Goal: Task Accomplishment & Management: Manage account settings

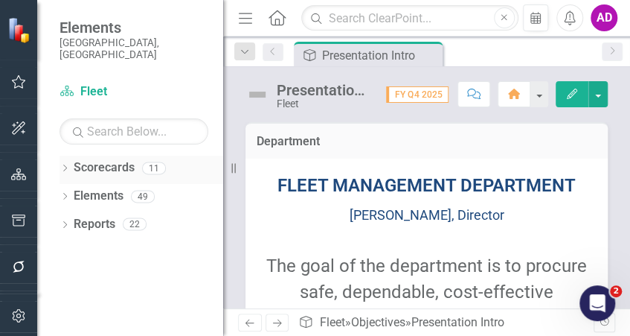
click at [92, 159] on link "Scorecards" at bounding box center [104, 167] width 61 height 17
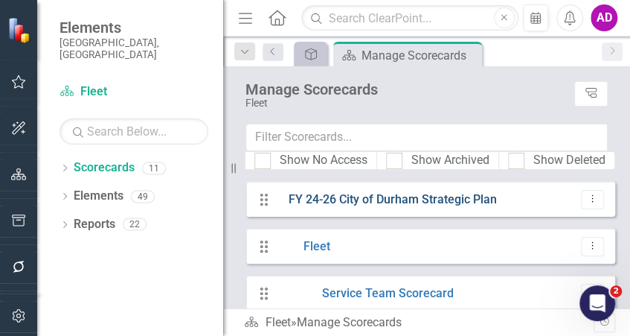
click at [403, 196] on link "FY 24-26 City of Durham Strategic Plan" at bounding box center [388, 199] width 220 height 17
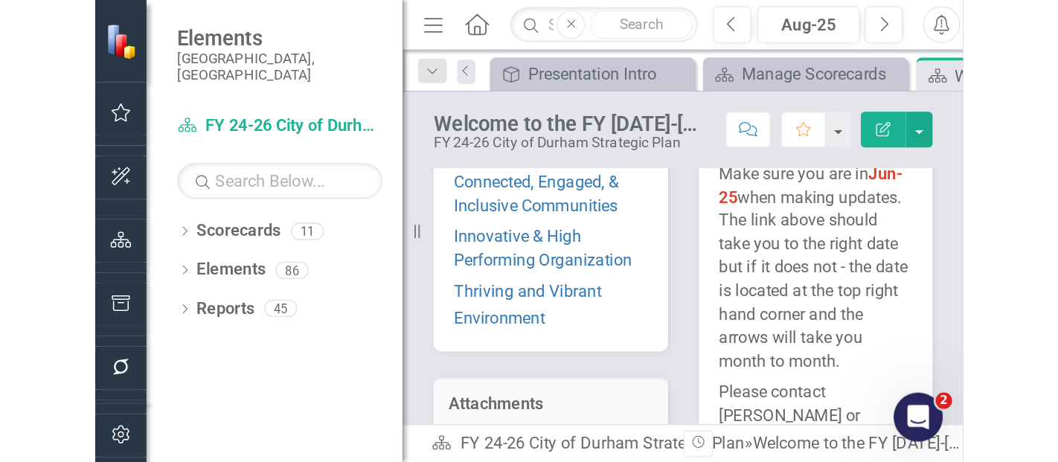
scroll to position [301, 0]
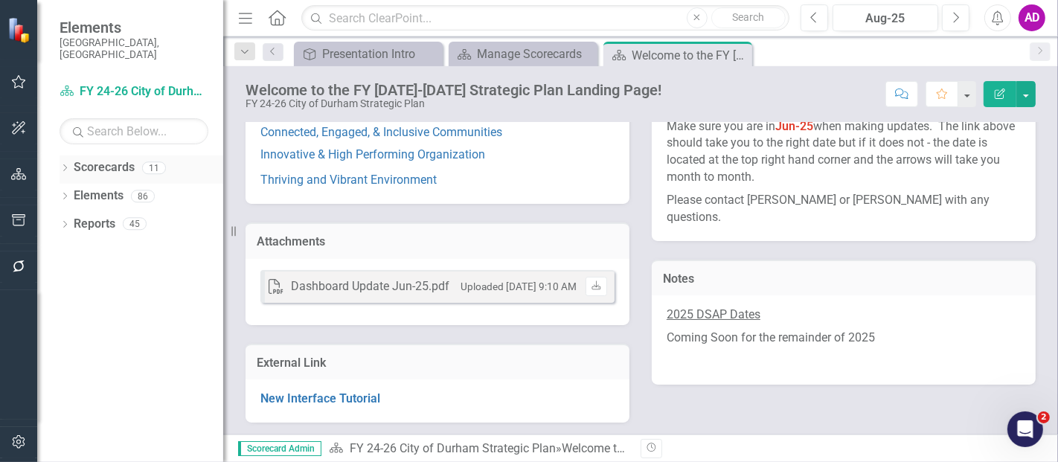
click at [115, 159] on link "Scorecards" at bounding box center [104, 167] width 61 height 17
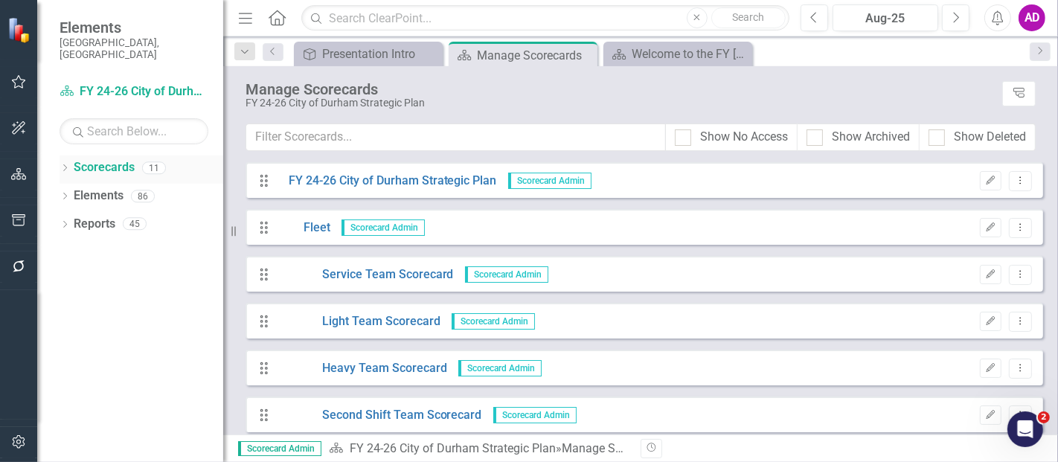
click at [65, 164] on div "Dropdown" at bounding box center [65, 170] width 10 height 13
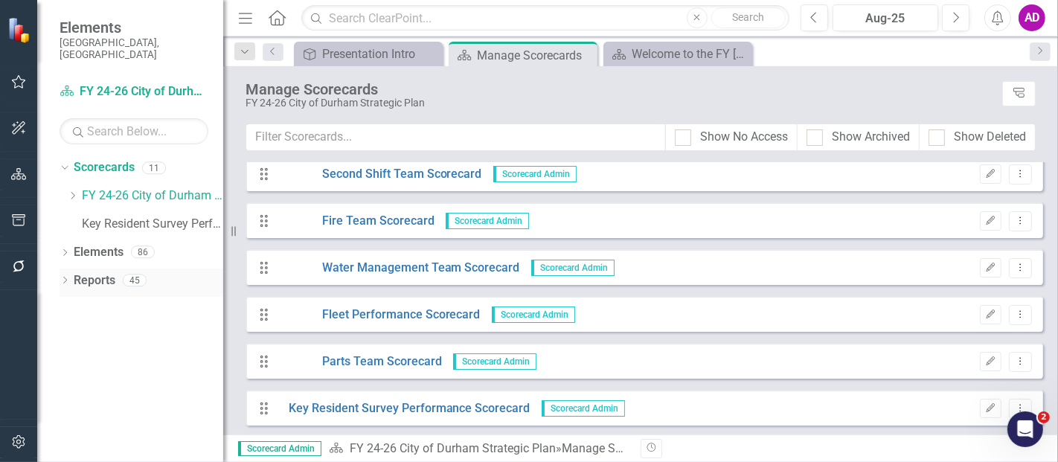
click at [60, 278] on icon "Dropdown" at bounding box center [65, 282] width 10 height 8
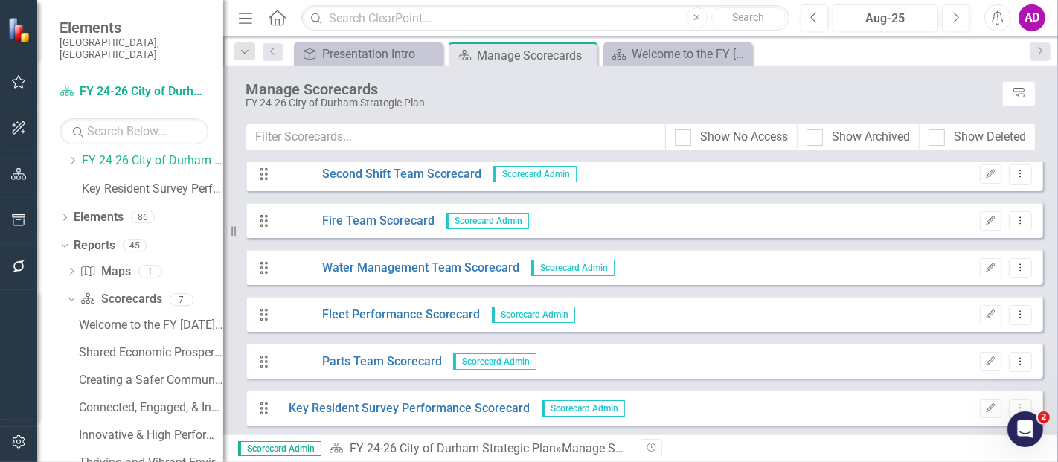
scroll to position [0, 0]
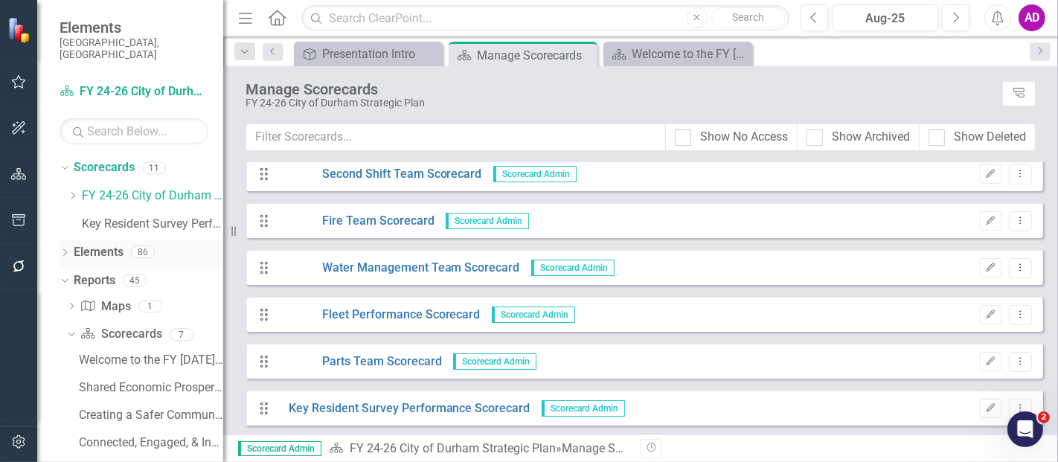
click at [65, 240] on div "Dropdown Elements 86" at bounding box center [142, 254] width 164 height 28
click at [64, 275] on icon "Dropdown" at bounding box center [63, 280] width 8 height 10
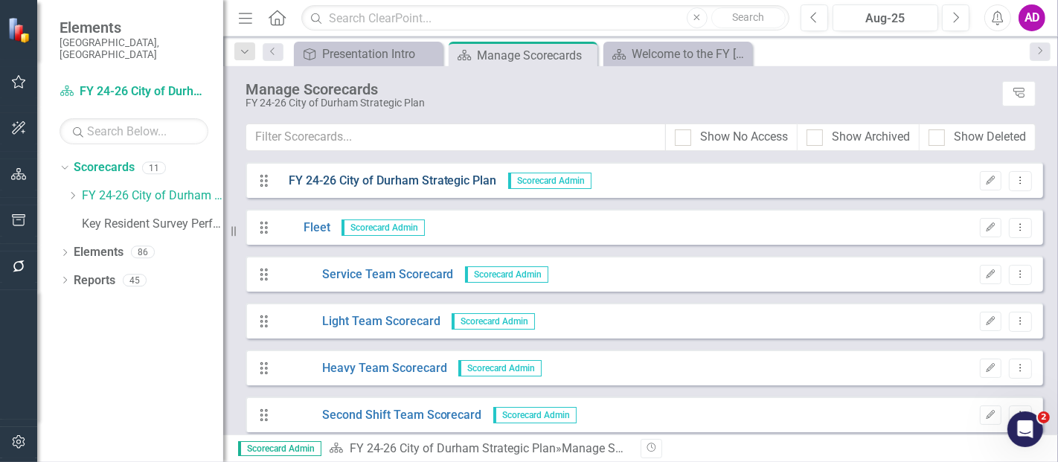
click at [402, 184] on link "FY 24-26 City of Durham Strategic Plan" at bounding box center [388, 181] width 220 height 17
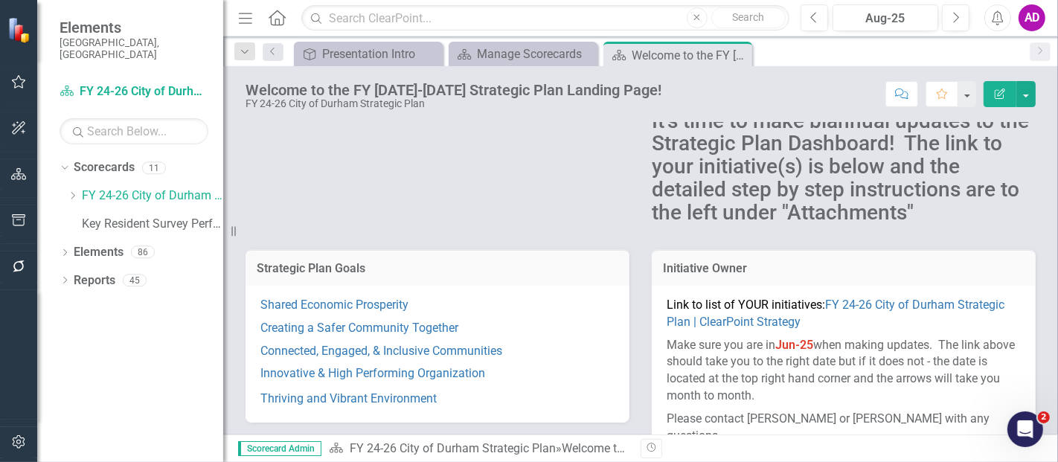
scroll to position [165, 0]
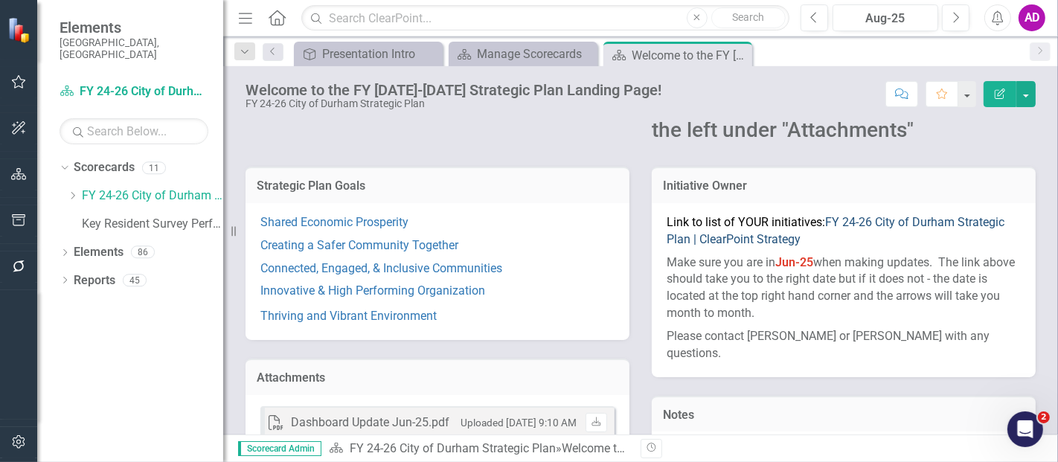
click at [630, 215] on link "FY 24-26 City of Durham Strategic Plan | ClearPoint Strategy" at bounding box center [836, 230] width 338 height 31
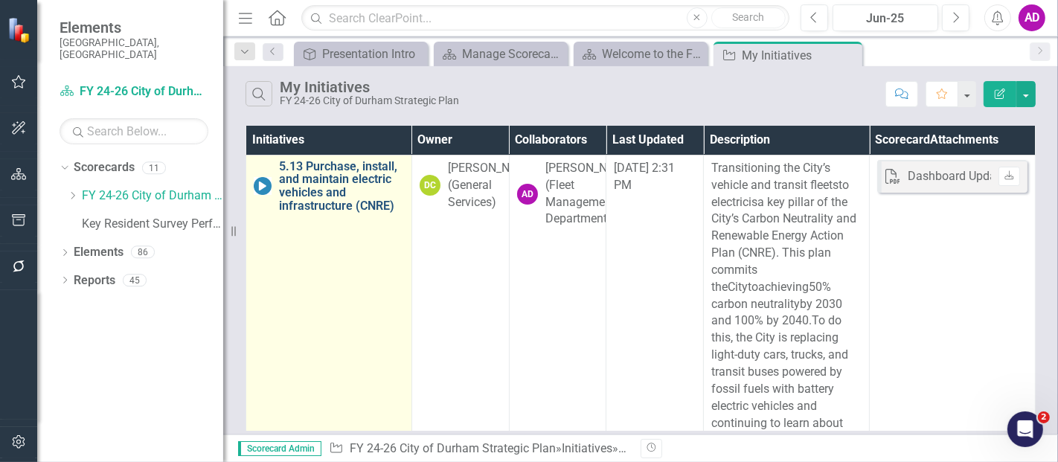
click at [328, 186] on link "5.13 Purchase, install, and maintain electric vehicles and infrastructure (CNRE)" at bounding box center [341, 186] width 125 height 52
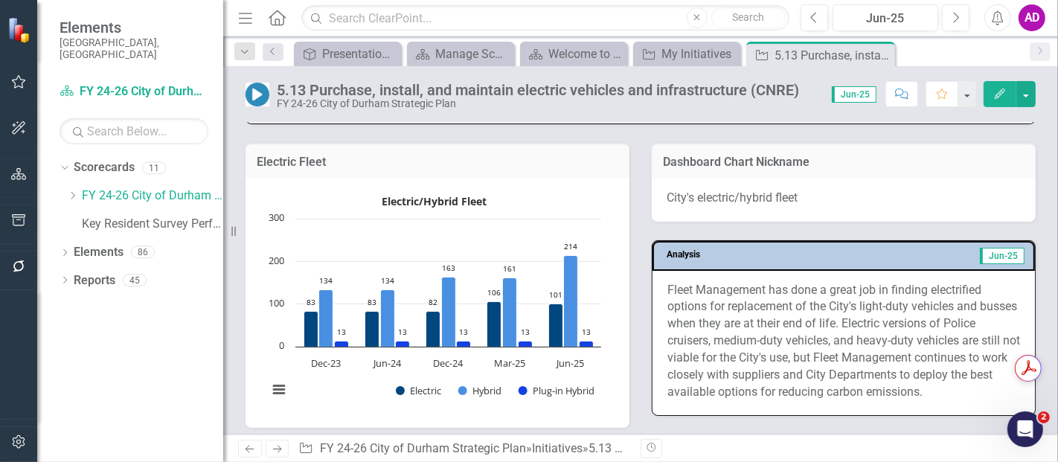
scroll to position [1075, 0]
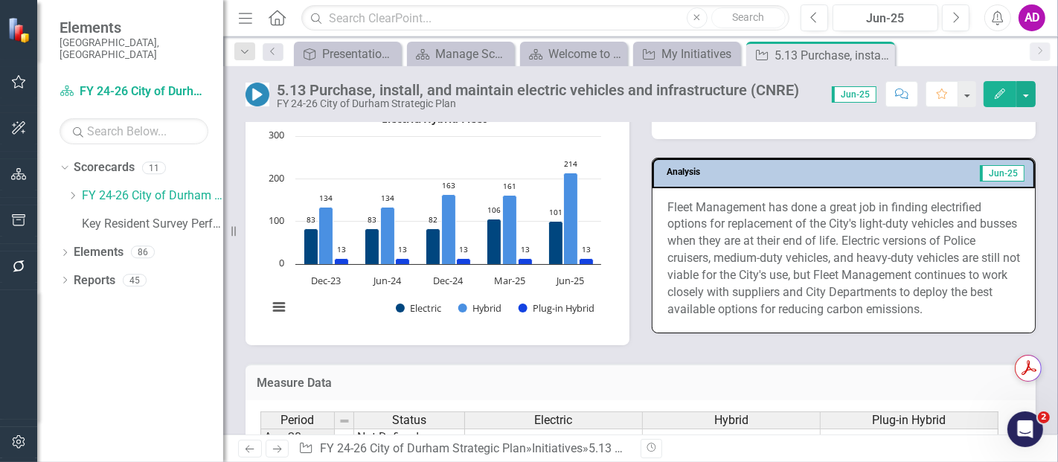
click at [284, 22] on icon "Home" at bounding box center [276, 18] width 19 height 16
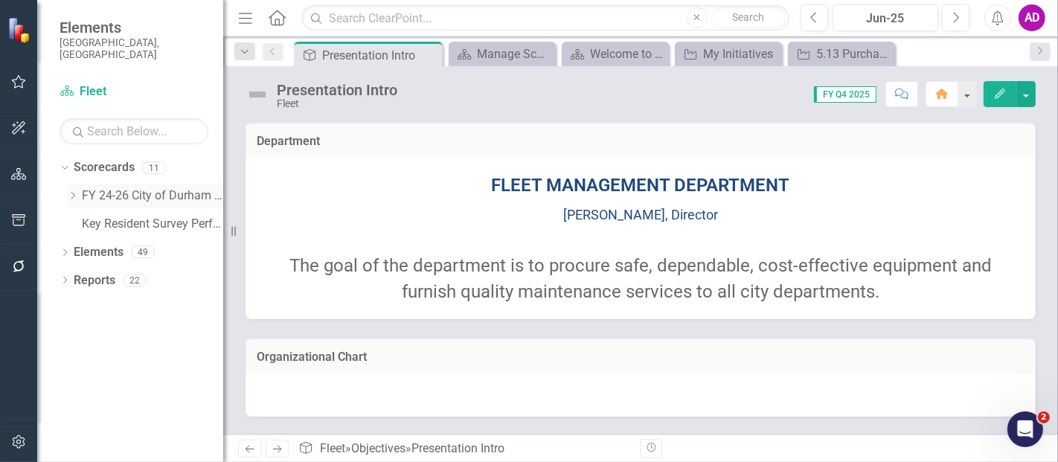
click at [68, 191] on icon "Dropdown" at bounding box center [72, 195] width 11 height 9
click at [116, 225] on link "Fleet" at bounding box center [145, 233] width 156 height 17
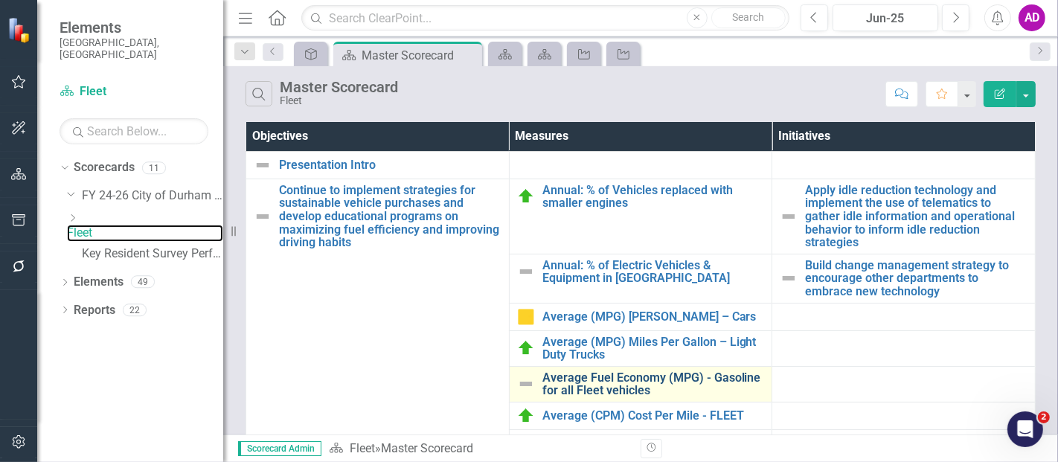
scroll to position [165, 0]
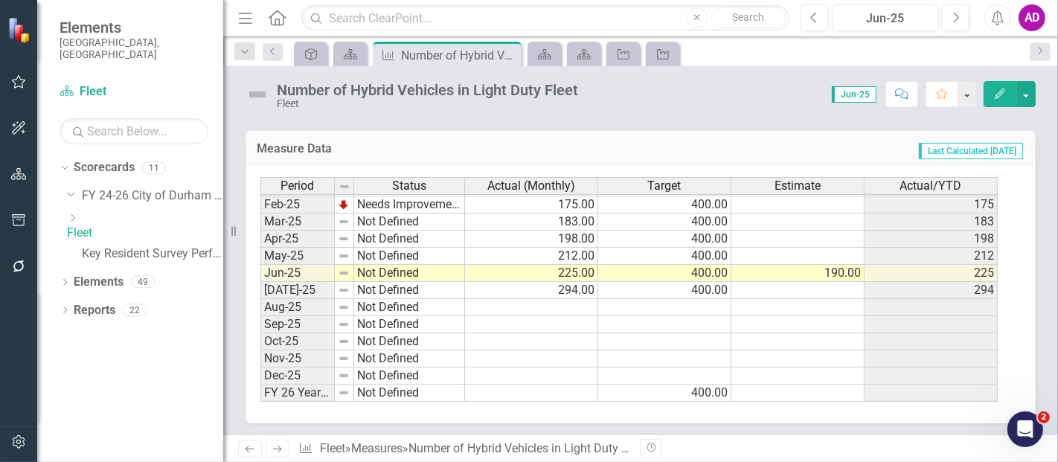
scroll to position [527, 0]
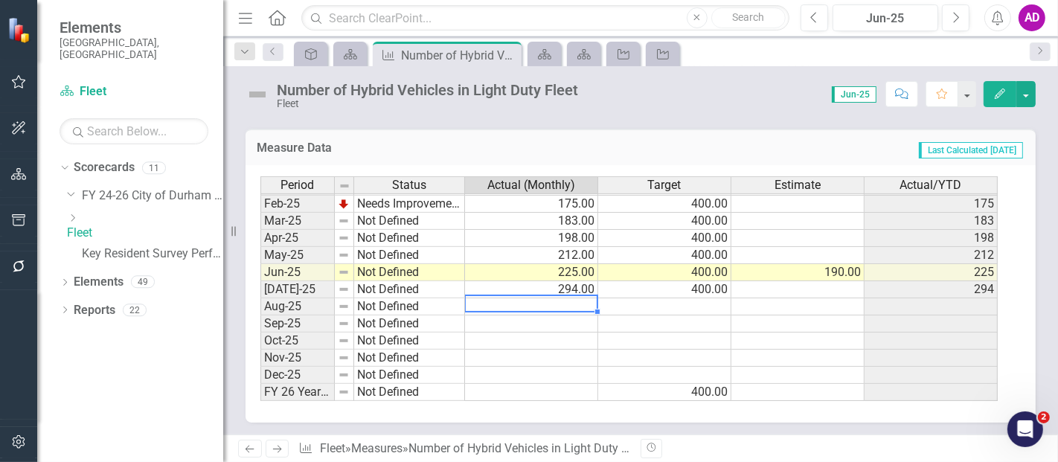
click at [565, 298] on td at bounding box center [531, 306] width 133 height 17
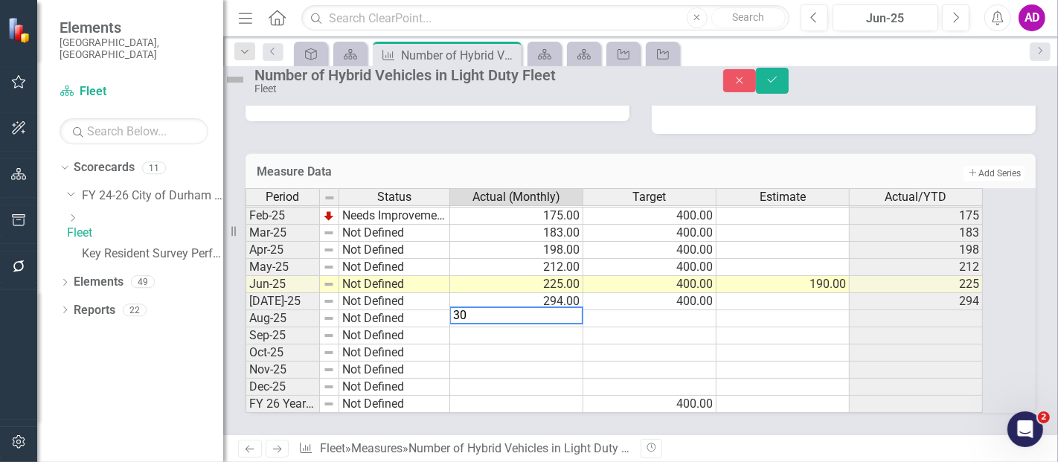
type textarea "305"
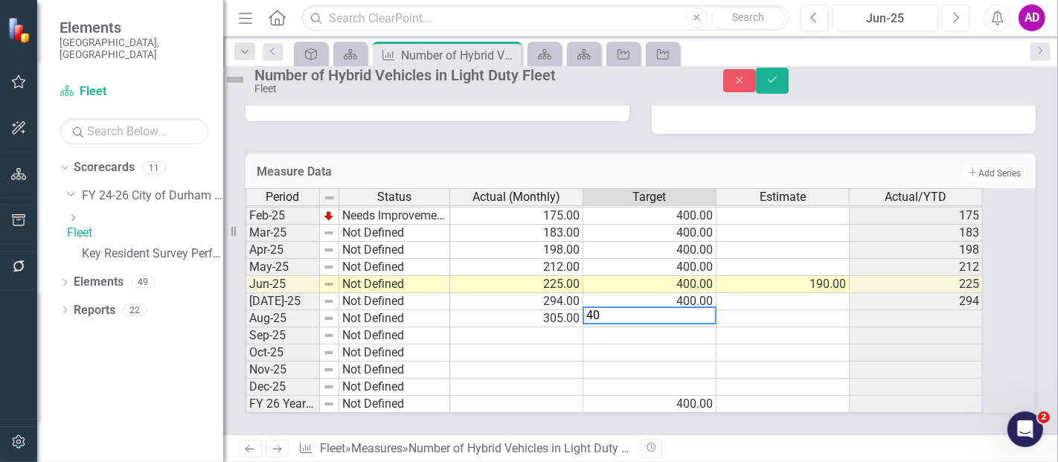
type textarea "400"
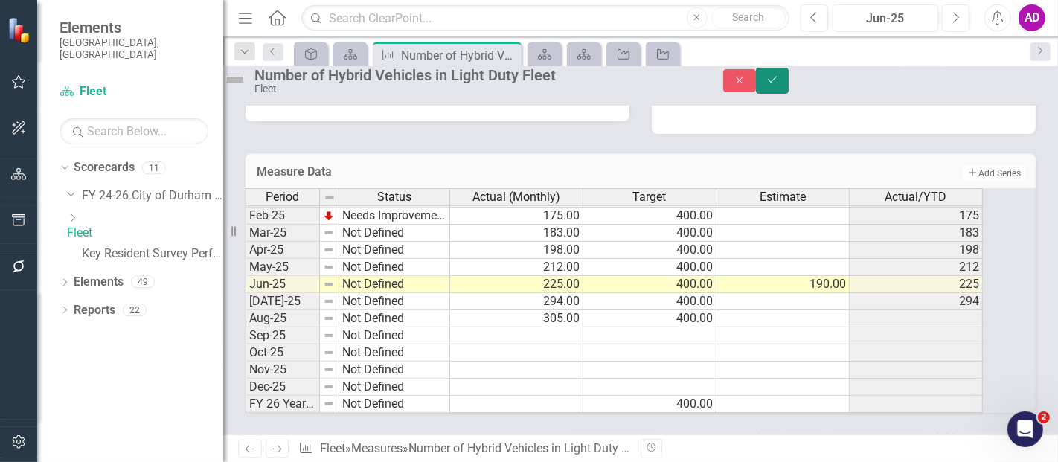
click at [630, 85] on icon "Save" at bounding box center [772, 79] width 13 height 10
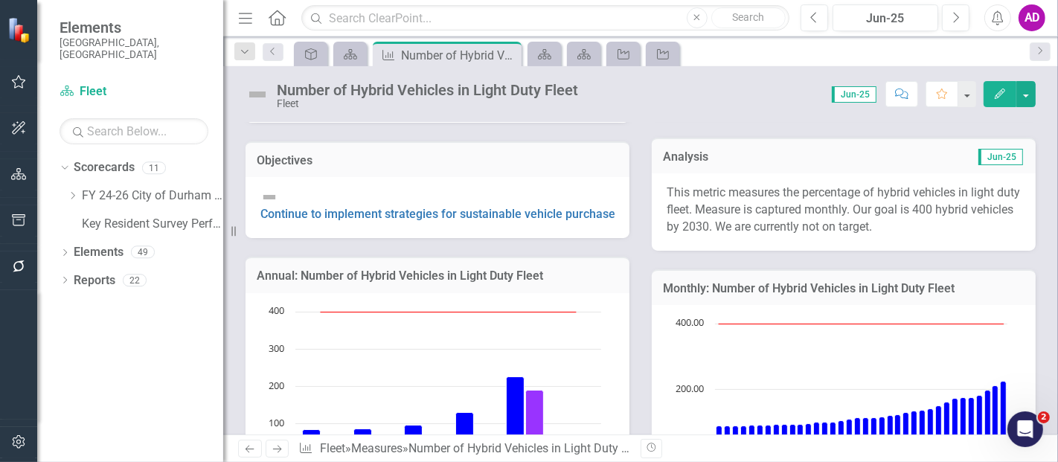
scroll to position [0, 0]
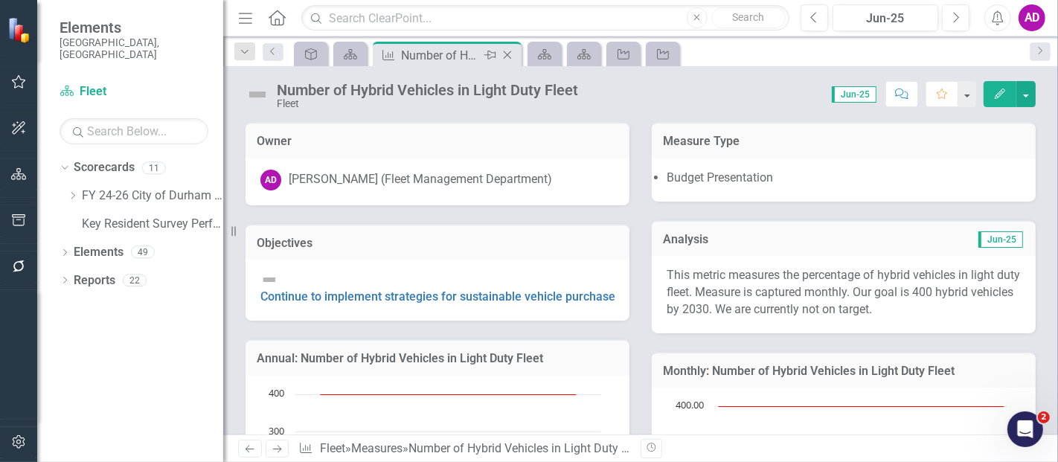
click at [510, 55] on icon "Close" at bounding box center [507, 55] width 15 height 12
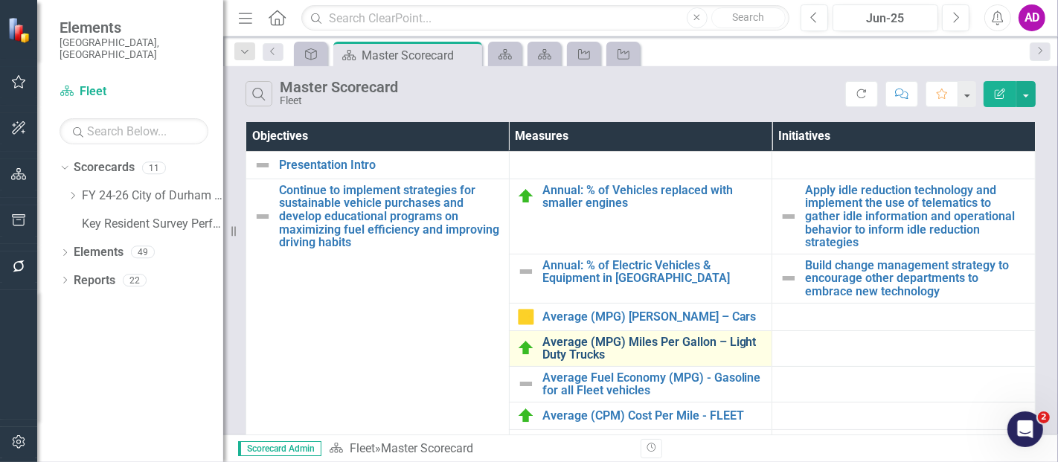
scroll to position [165, 0]
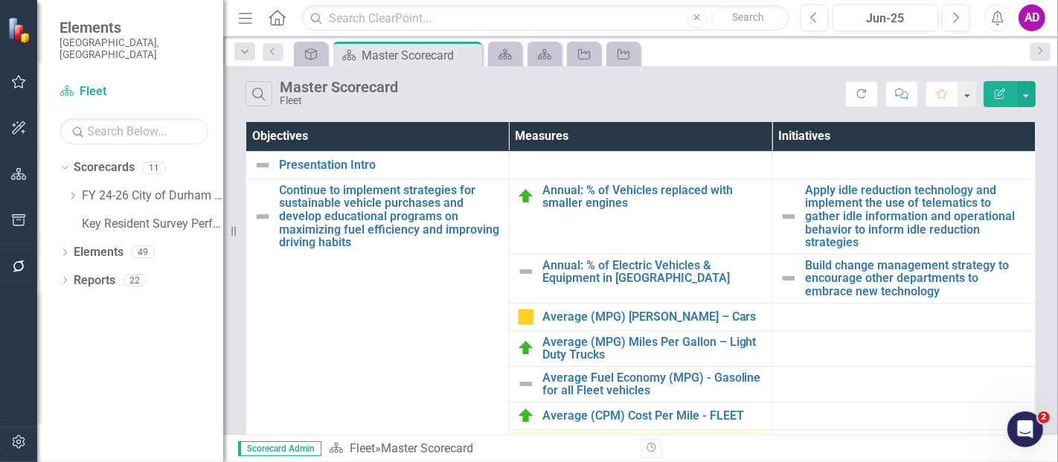
click at [600, 335] on link "% of Hybrid Vehicles in Light Duty Fleet" at bounding box center [654, 443] width 223 height 13
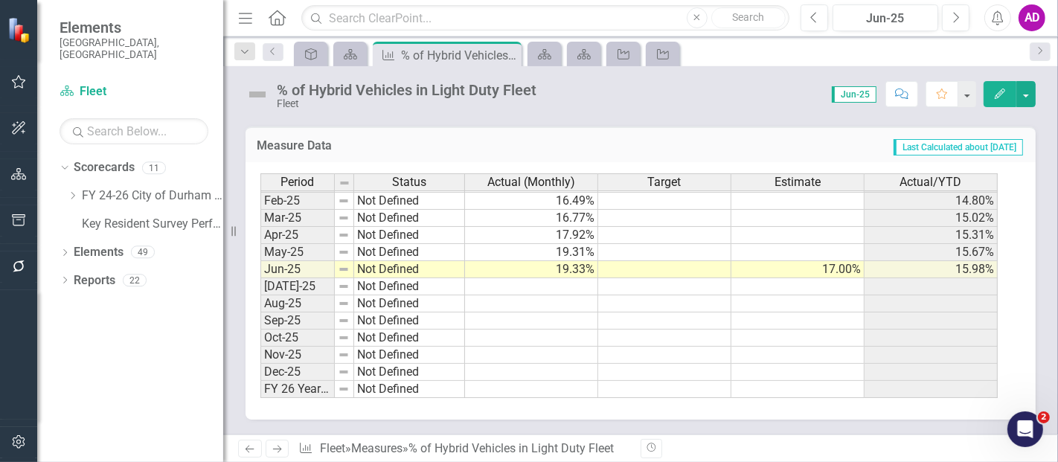
scroll to position [519, 0]
click at [505, 49] on icon "Close" at bounding box center [507, 55] width 15 height 12
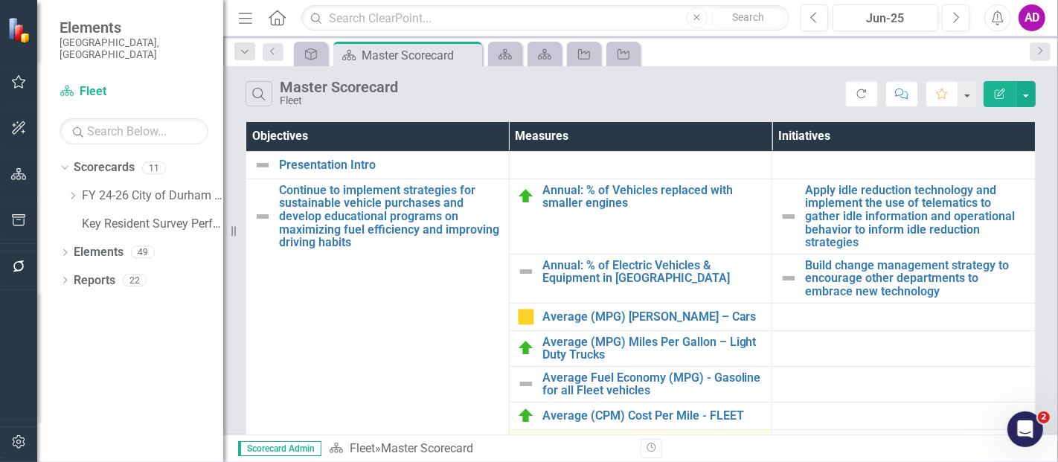
scroll to position [248, 0]
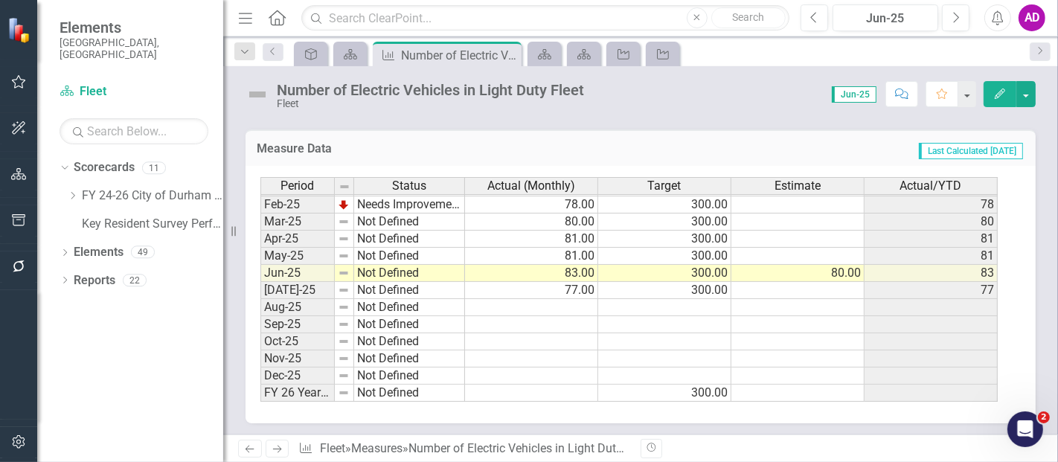
scroll to position [527, 0]
click at [567, 303] on td at bounding box center [531, 306] width 133 height 17
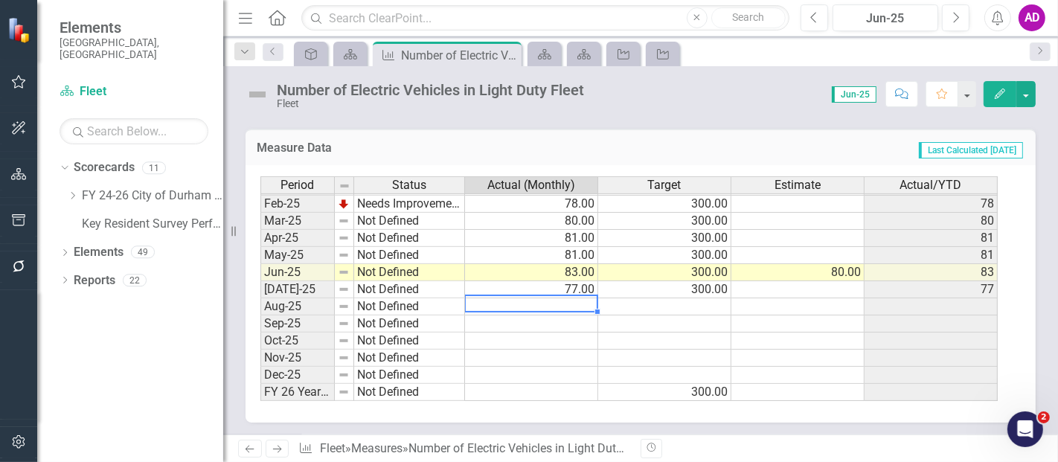
type textarea "77"
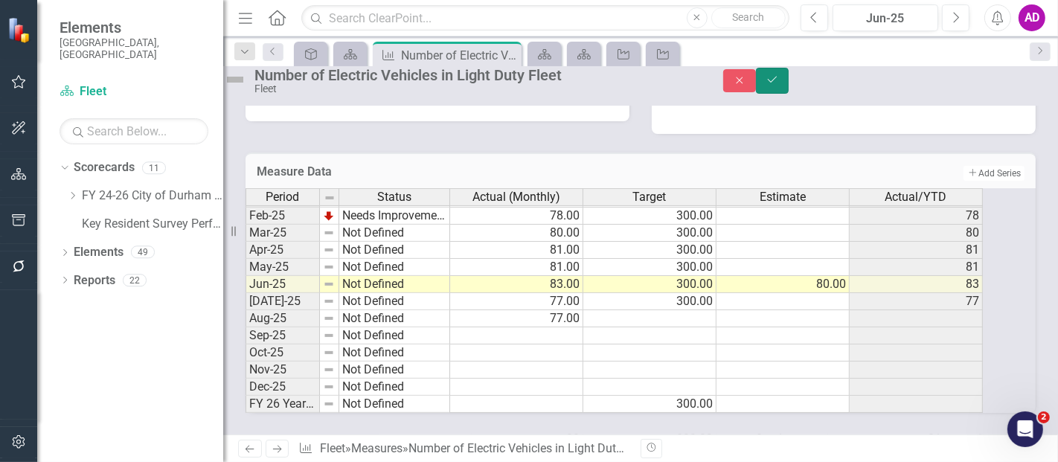
click at [630, 85] on icon "Save" at bounding box center [772, 79] width 13 height 10
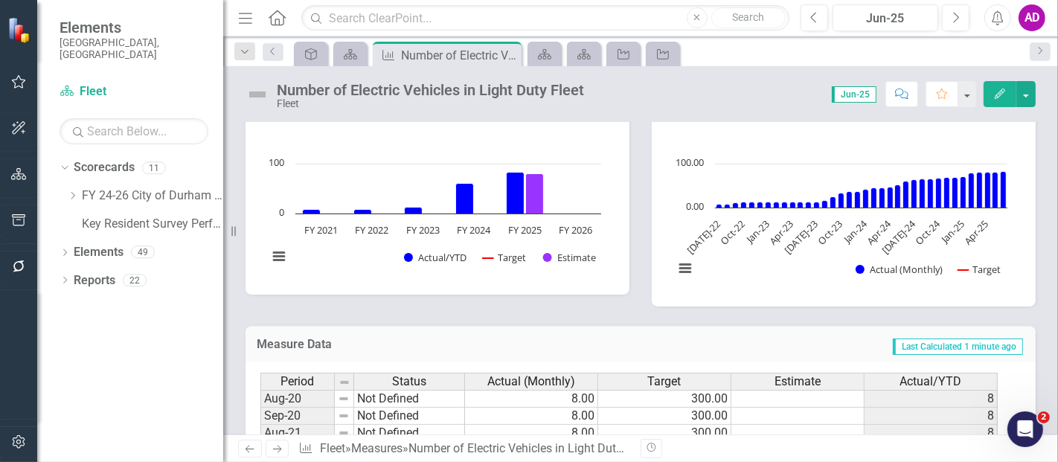
scroll to position [496, 0]
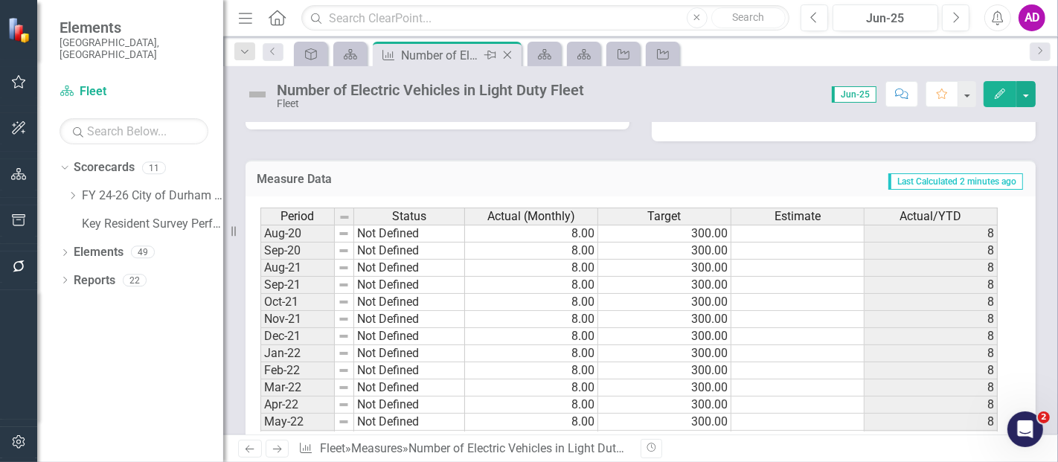
click at [506, 55] on icon at bounding box center [508, 55] width 8 height 8
